Goal: Transaction & Acquisition: Purchase product/service

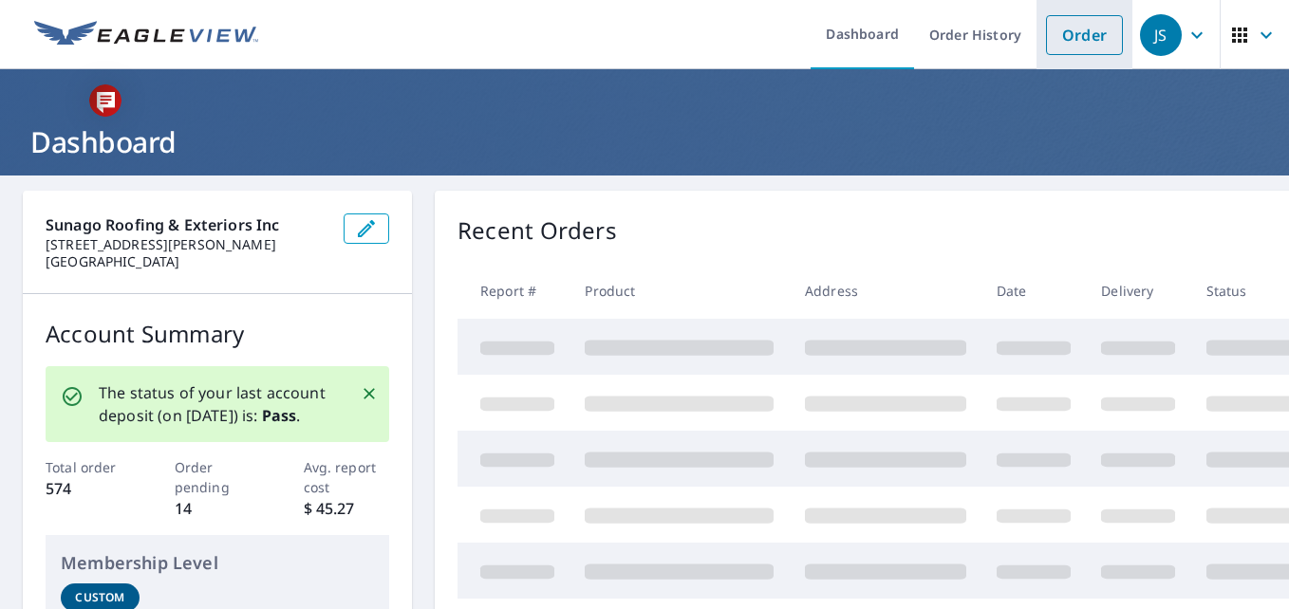
click at [1075, 37] on link "Order" at bounding box center [1084, 35] width 77 height 40
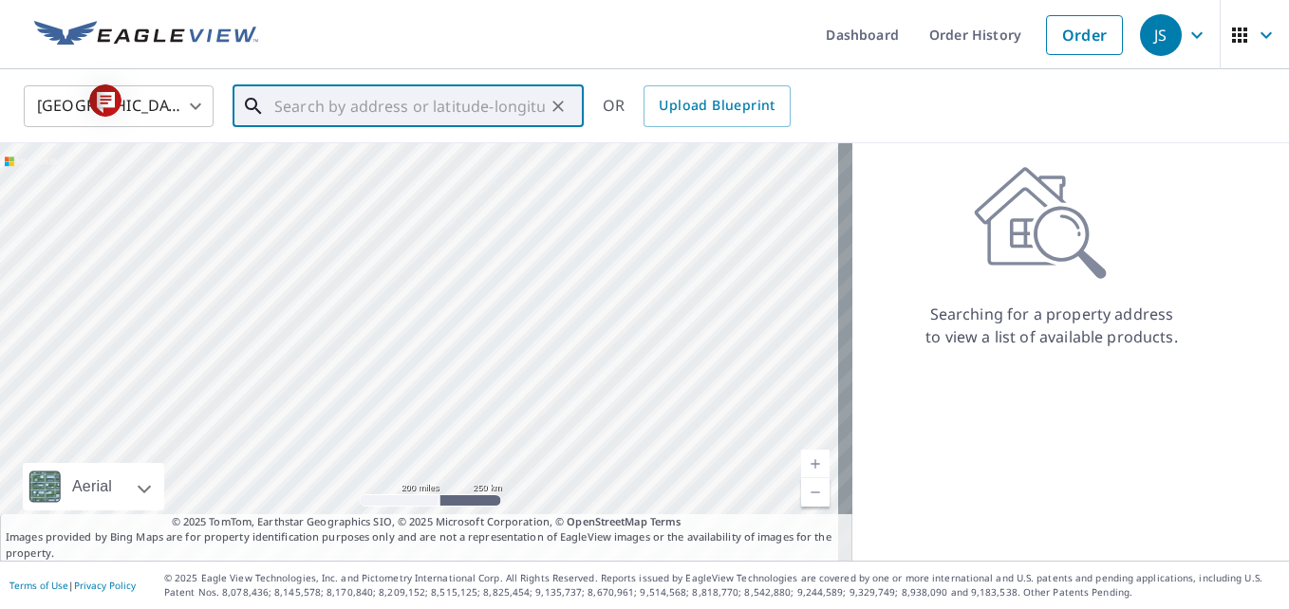
click at [506, 103] on input "text" at bounding box center [409, 106] width 270 height 53
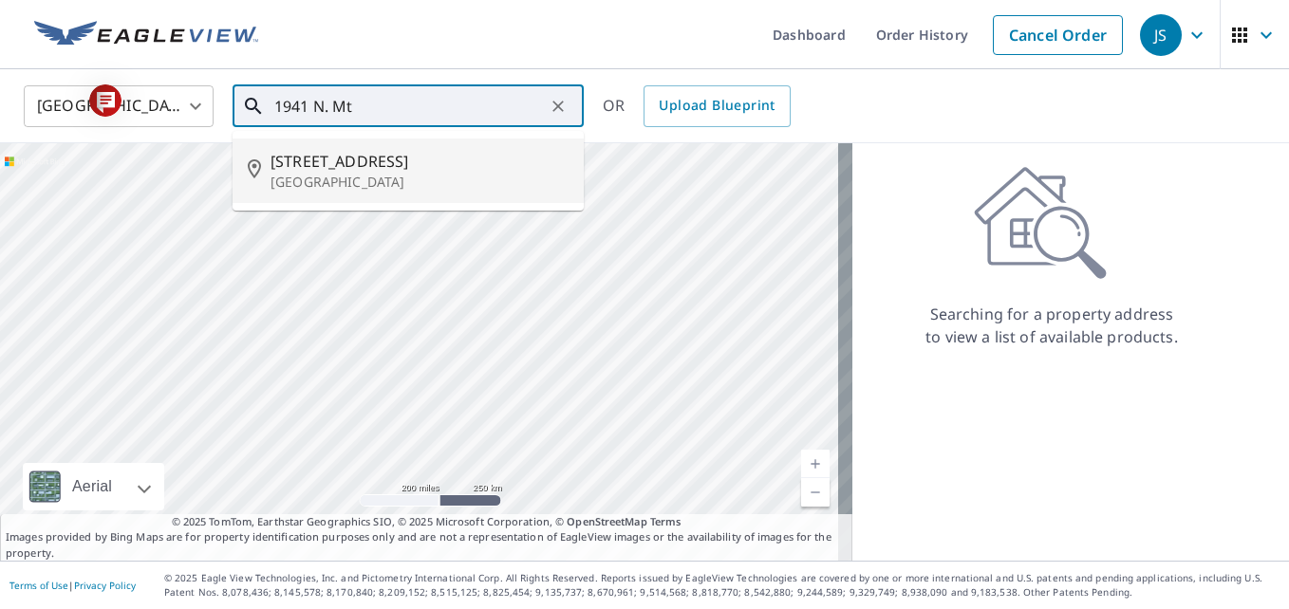
click at [389, 153] on span "[STREET_ADDRESS]" at bounding box center [419, 161] width 298 height 23
type input "[STREET_ADDRESS]"
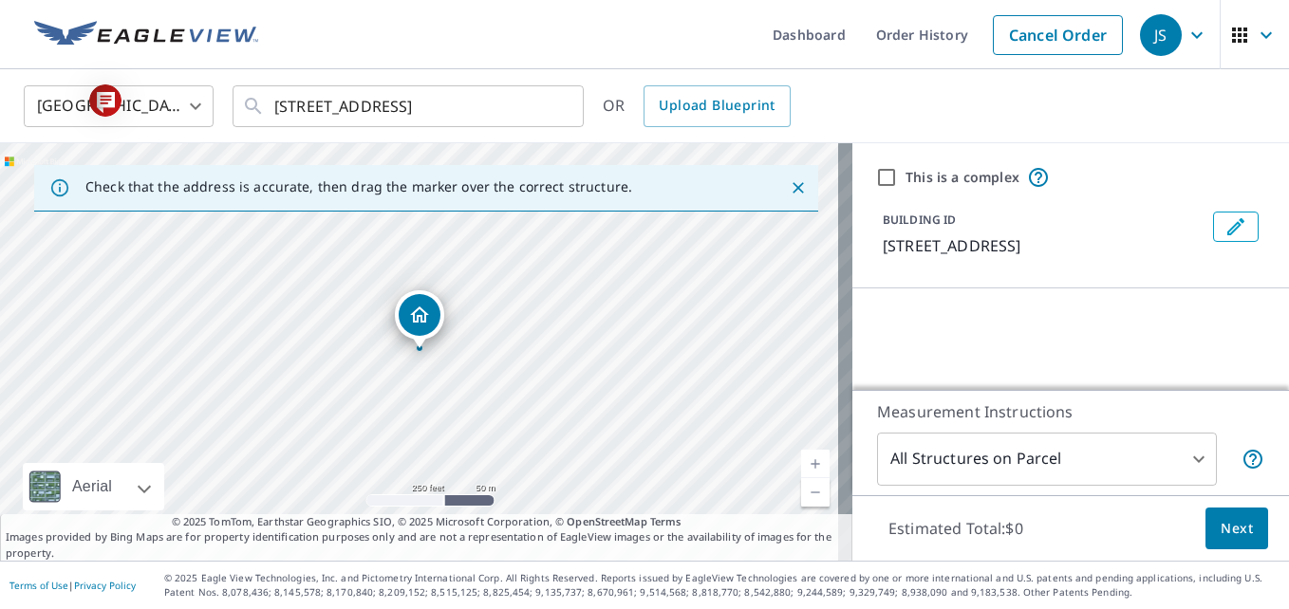
click at [801, 462] on link "Current Level 17, Zoom In" at bounding box center [815, 464] width 28 height 28
click at [801, 462] on link "Current Level 18, Zoom In" at bounding box center [815, 464] width 28 height 28
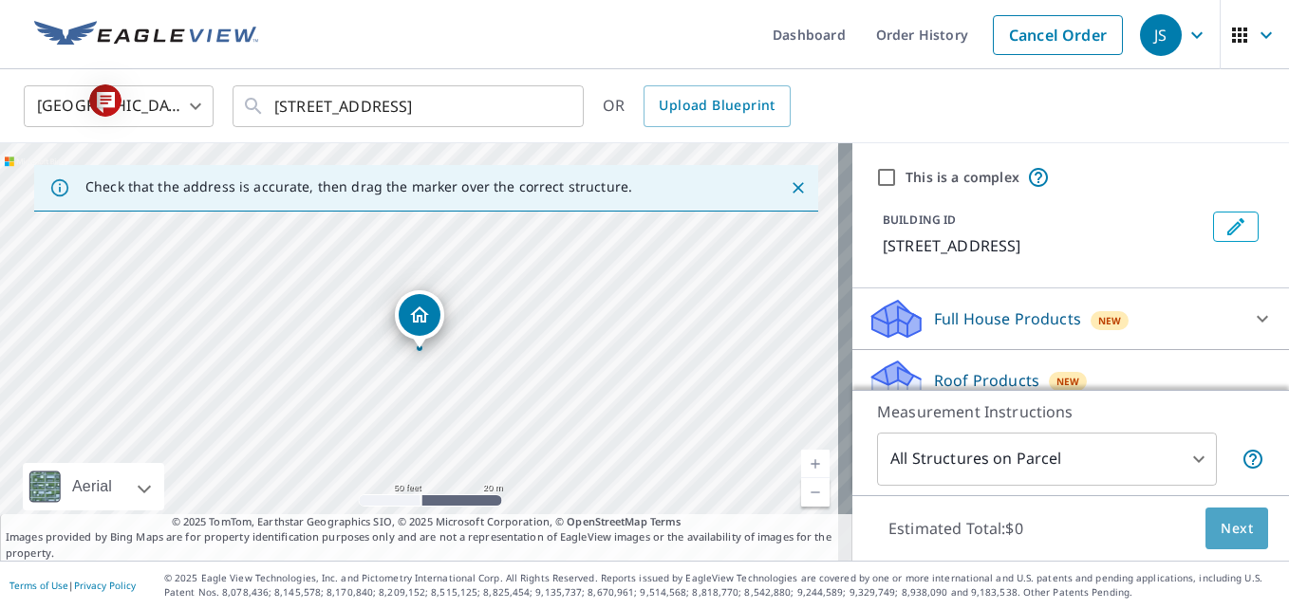
click at [1205, 527] on button "Next" at bounding box center [1236, 529] width 63 height 43
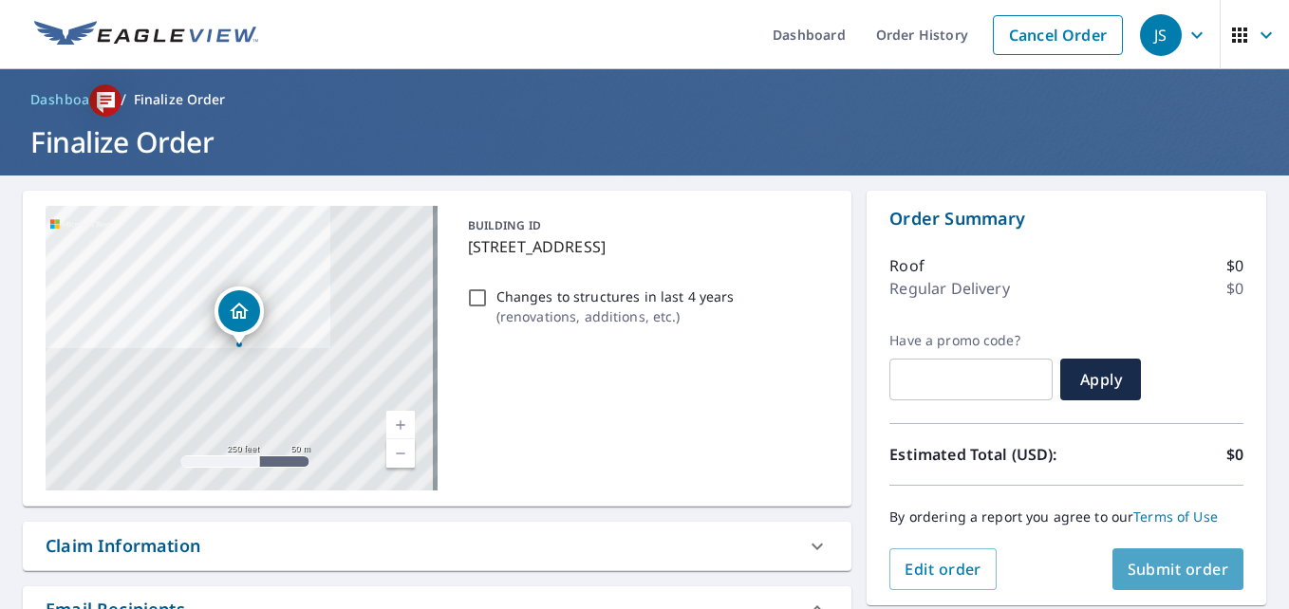
click at [1152, 565] on span "Submit order" at bounding box center [1178, 569] width 102 height 21
checkbox input "true"
